Goal: Check status: Check status

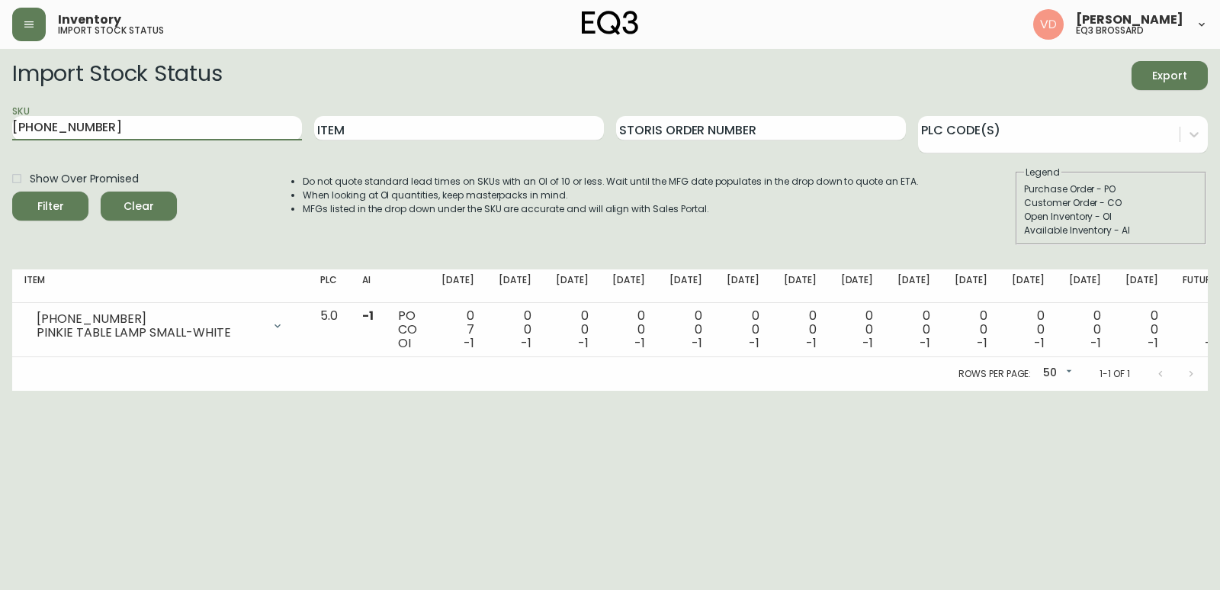
type input "[PHONE_NUMBER]"
click at [12, 191] on button "Filter" at bounding box center [50, 205] width 76 height 29
click at [127, 127] on input "[PHONE_NUMBER]" at bounding box center [157, 128] width 290 height 24
click at [130, 116] on input "[PHONE_NUMBER]" at bounding box center [157, 128] width 290 height 24
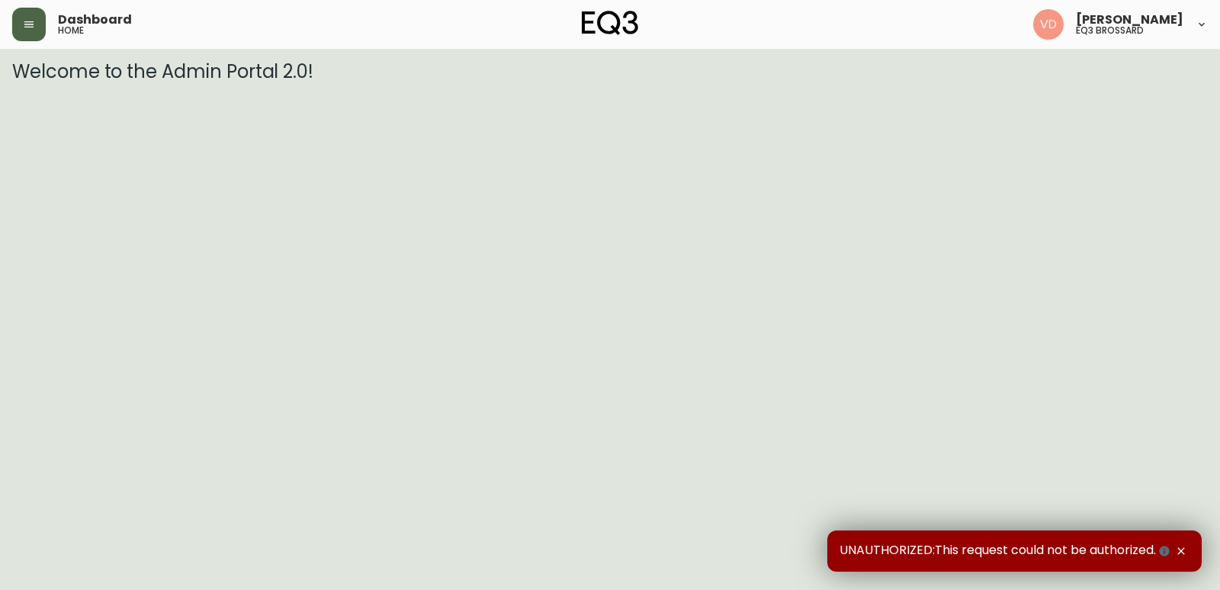
click at [31, 27] on icon "button" at bounding box center [28, 24] width 9 height 6
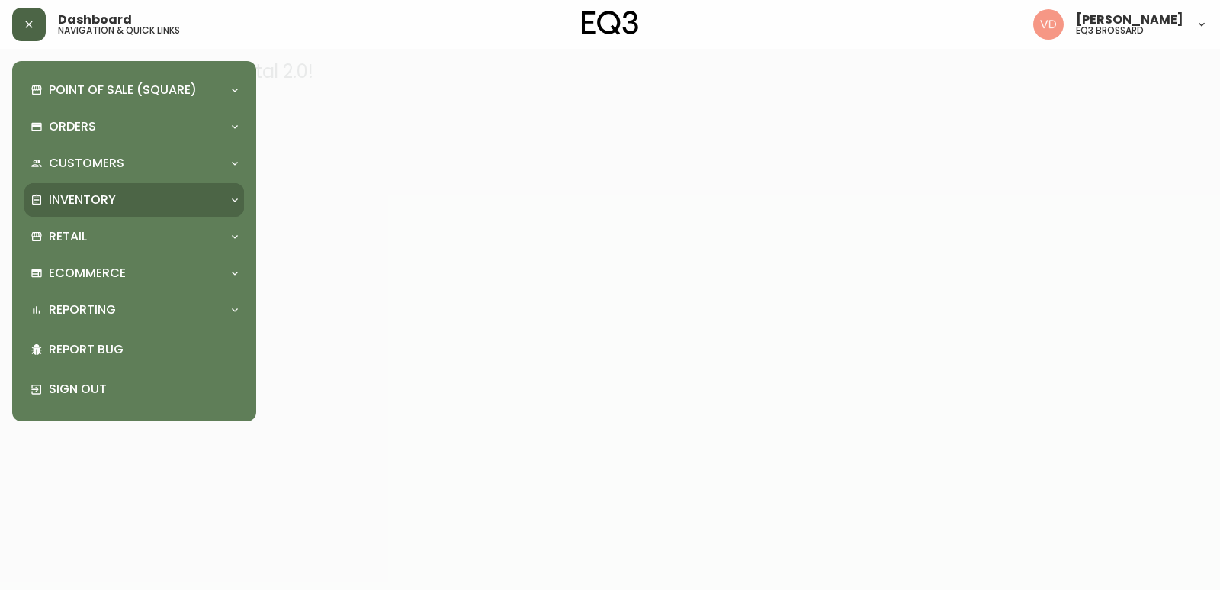
click at [116, 192] on div "Inventory" at bounding box center [127, 199] width 192 height 17
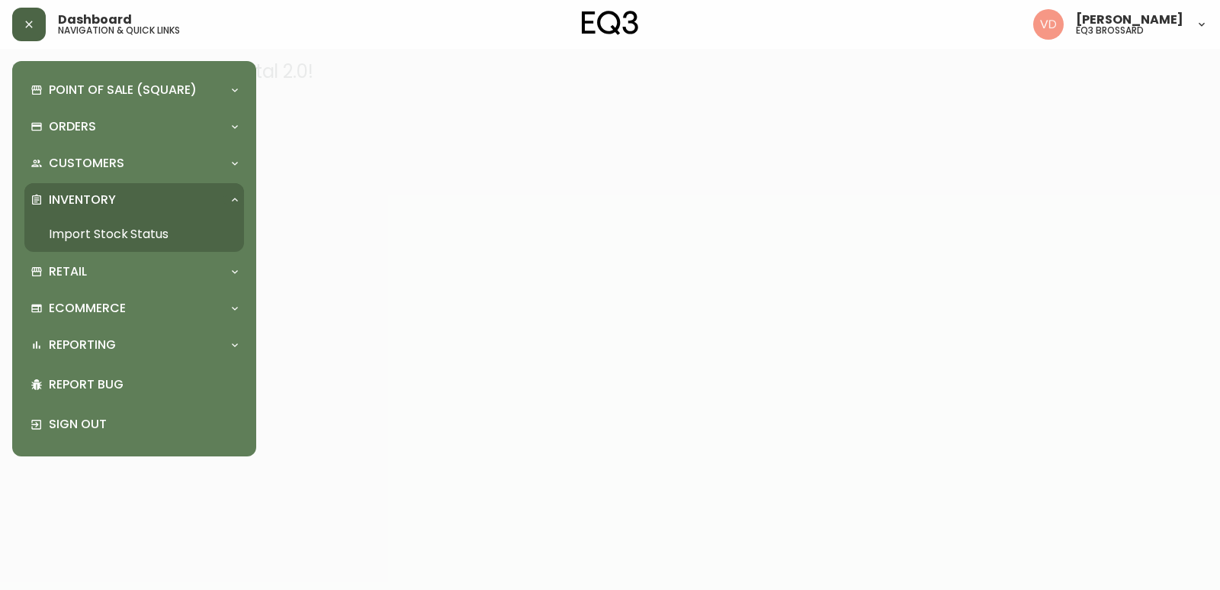
click at [120, 233] on link "Import Stock Status" at bounding box center [134, 234] width 220 height 35
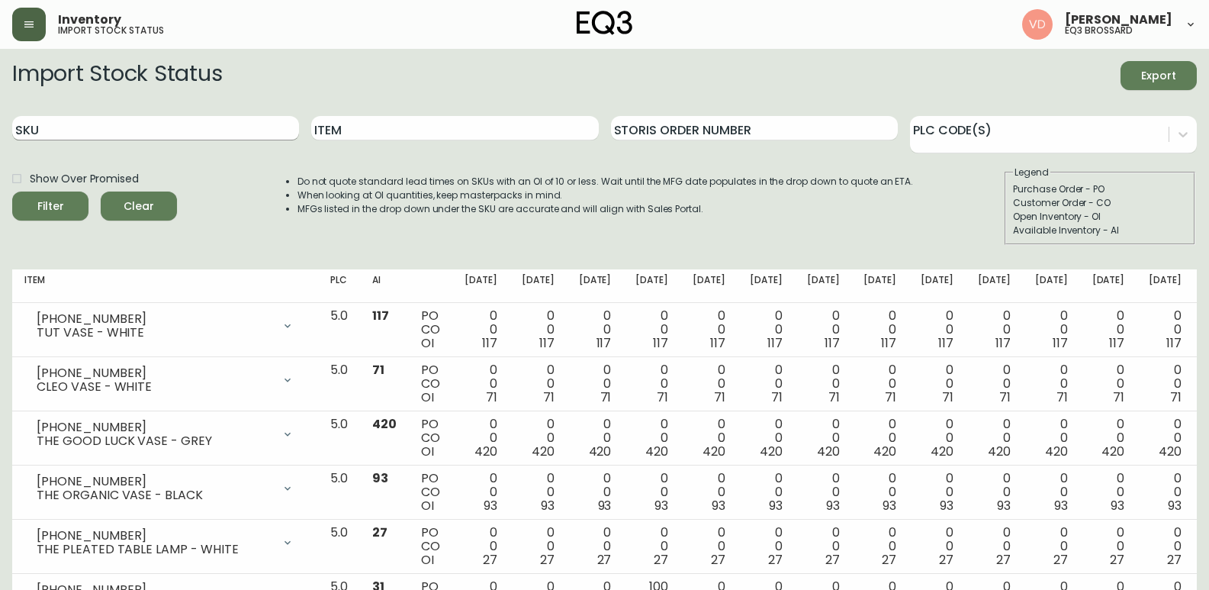
click at [146, 125] on input "SKU" at bounding box center [155, 128] width 287 height 24
paste input "[PHONE_NUMBER]"
type input "[PHONE_NUMBER]"
click at [12, 191] on button "Filter" at bounding box center [50, 205] width 76 height 29
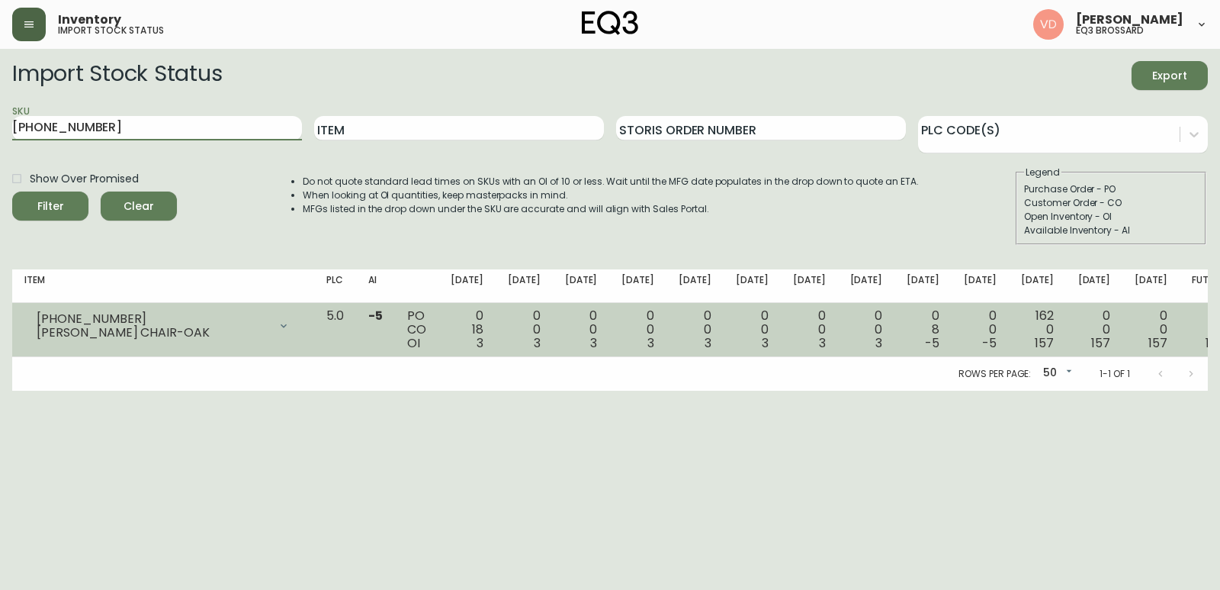
click at [483, 347] on span "3" at bounding box center [480, 343] width 7 height 18
drag, startPoint x: 515, startPoint y: 344, endPoint x: 527, endPoint y: 340, distance: 12.8
click at [483, 340] on div "0 18 3" at bounding box center [467, 329] width 33 height 41
drag, startPoint x: 515, startPoint y: 327, endPoint x: 533, endPoint y: 330, distance: 18.6
click at [496, 330] on td "0 18 3" at bounding box center [467, 330] width 57 height 54
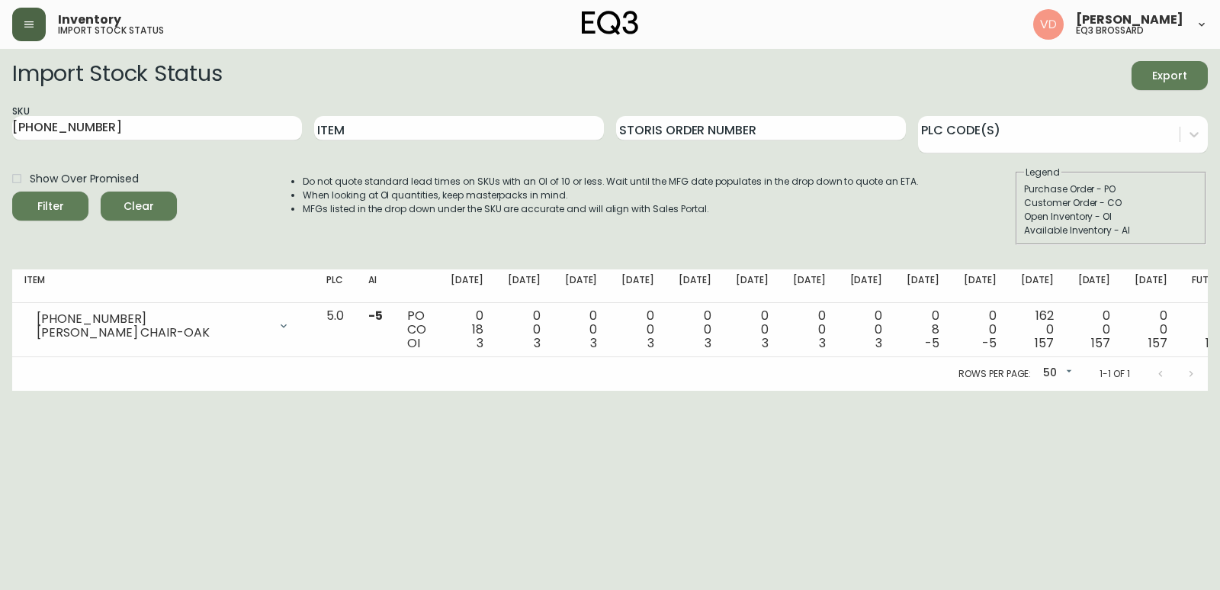
click at [552, 390] on html "Inventory import stock status Virginie De Montigny eq3 brossard Import Stock St…" at bounding box center [610, 195] width 1220 height 390
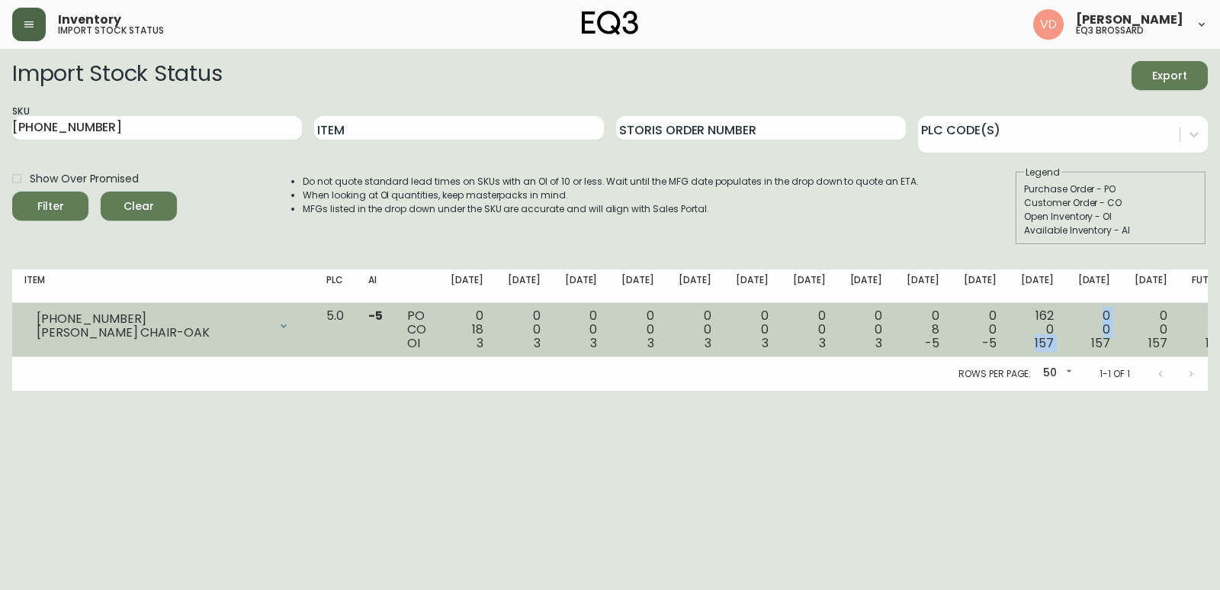
drag, startPoint x: 1010, startPoint y: 340, endPoint x: 1057, endPoint y: 350, distance: 48.3
click at [1057, 350] on tr "3020-386-16 LENA DINING CHAIR-OAK Opening Balance 21 ( Sep 06, 2025 ) Customer …" at bounding box center [624, 330] width 1225 height 54
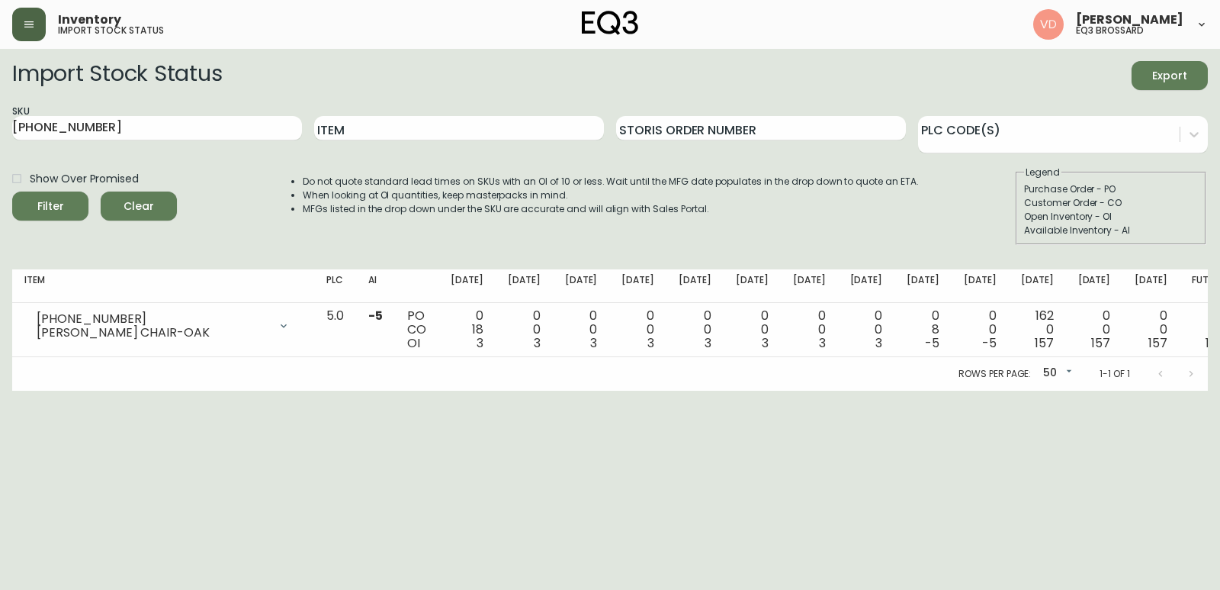
click at [943, 390] on html "Inventory import stock status Virginie De Montigny eq3 brossard Import Stock St…" at bounding box center [610, 195] width 1220 height 390
click at [0, 116] on main "Import Stock Status Export SKU 3020-386-16 Item Storis Order Number PLC Code(s)…" at bounding box center [610, 220] width 1220 height 342
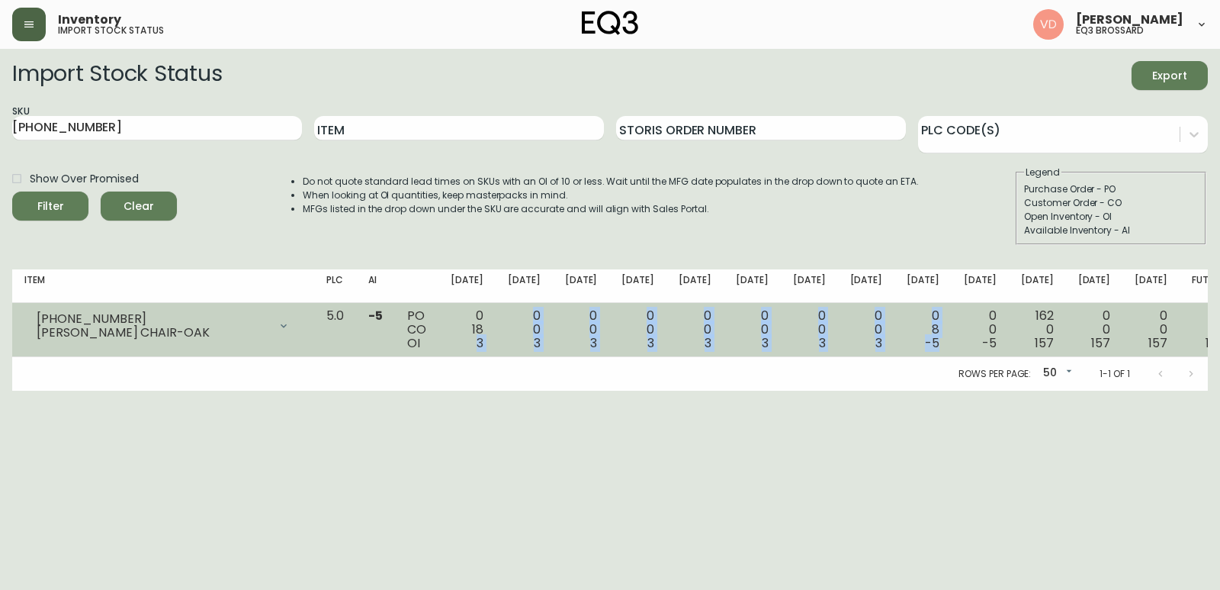
drag, startPoint x: 518, startPoint y: 344, endPoint x: 935, endPoint y: 348, distance: 417.2
click at [935, 348] on tr "3020-386-16 LENA DINING CHAIR-OAK Opening Balance 21 ( Sep 06, 2025 ) Customer …" at bounding box center [624, 330] width 1225 height 54
click at [897, 346] on td "0 8 -5" at bounding box center [923, 330] width 57 height 54
drag, startPoint x: 914, startPoint y: 343, endPoint x: 939, endPoint y: 345, distance: 24.5
click at [939, 345] on td "0 8 -5" at bounding box center [923, 330] width 57 height 54
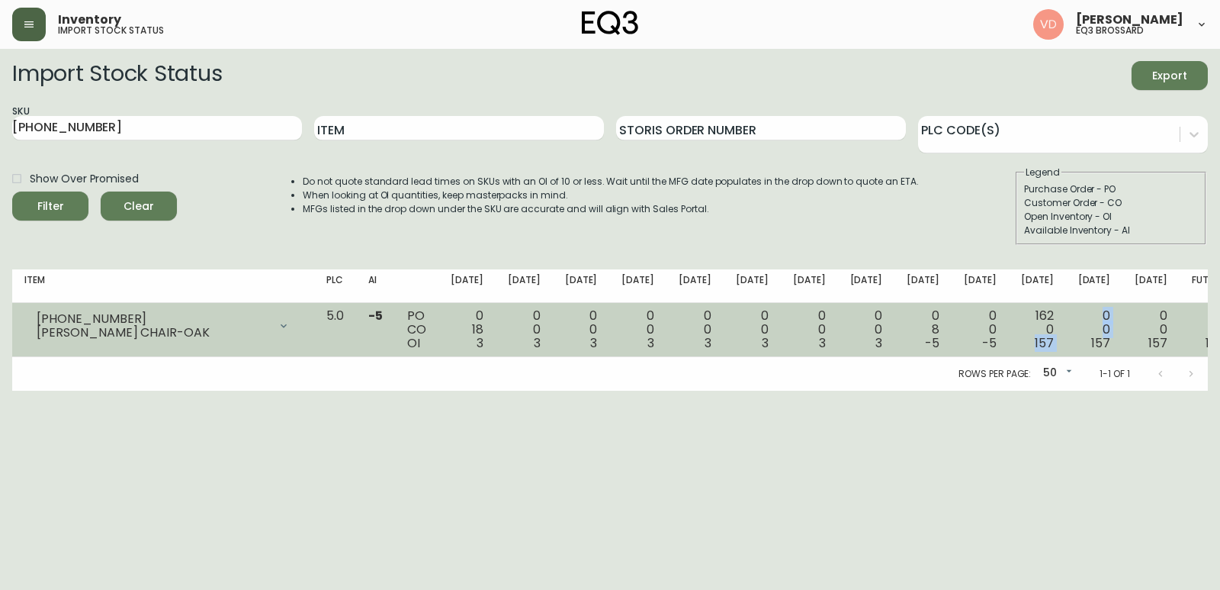
drag, startPoint x: 1015, startPoint y: 345, endPoint x: 1055, endPoint y: 343, distance: 40.5
click at [1055, 343] on tr "3020-386-16 LENA DINING CHAIR-OAK Opening Balance 21 ( Sep 06, 2025 ) Customer …" at bounding box center [624, 330] width 1225 height 54
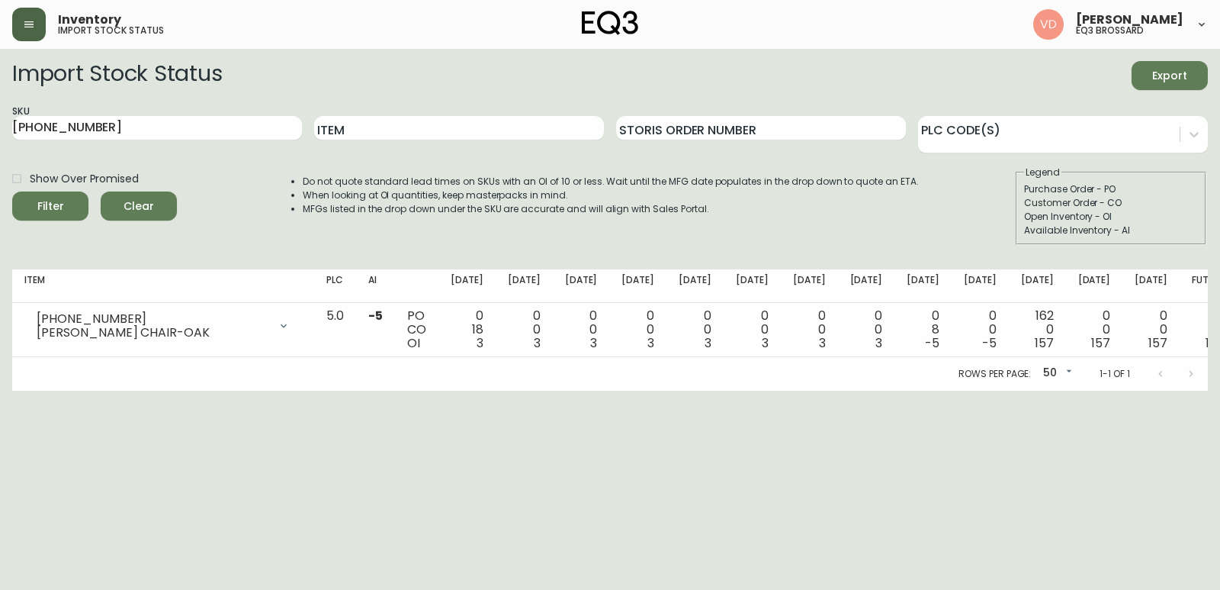
click at [946, 390] on html "Inventory import stock status Virginie De Montigny eq3 brossard Import Stock St…" at bounding box center [610, 195] width 1220 height 390
